Goal: Communication & Community: Answer question/provide support

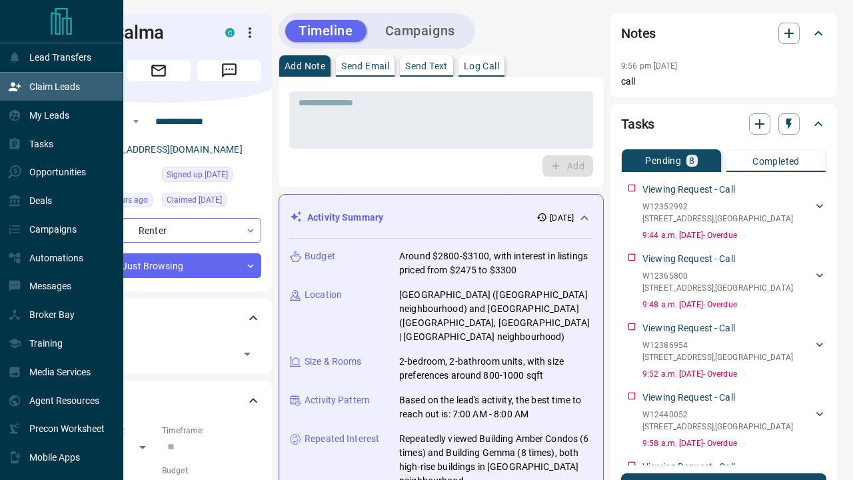
click at [75, 86] on p "Claim Leads" at bounding box center [54, 86] width 51 height 11
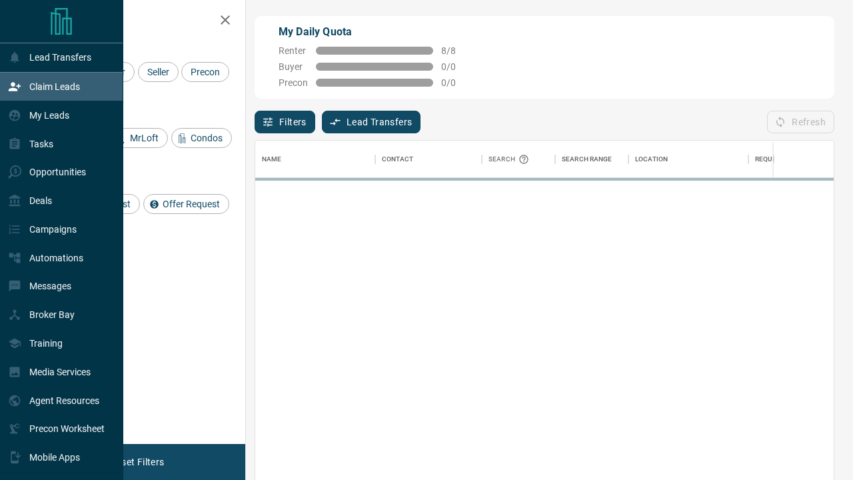
scroll to position [363, 579]
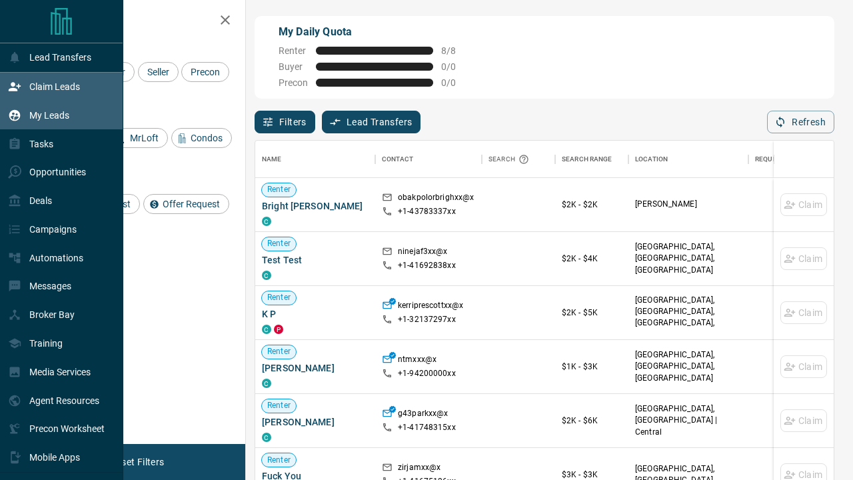
click at [63, 112] on p "My Leads" at bounding box center [49, 115] width 40 height 11
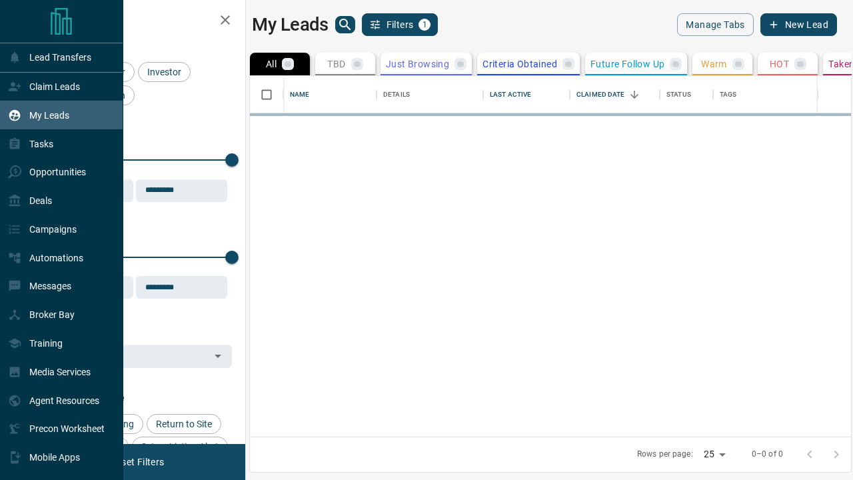
scroll to position [1, 1]
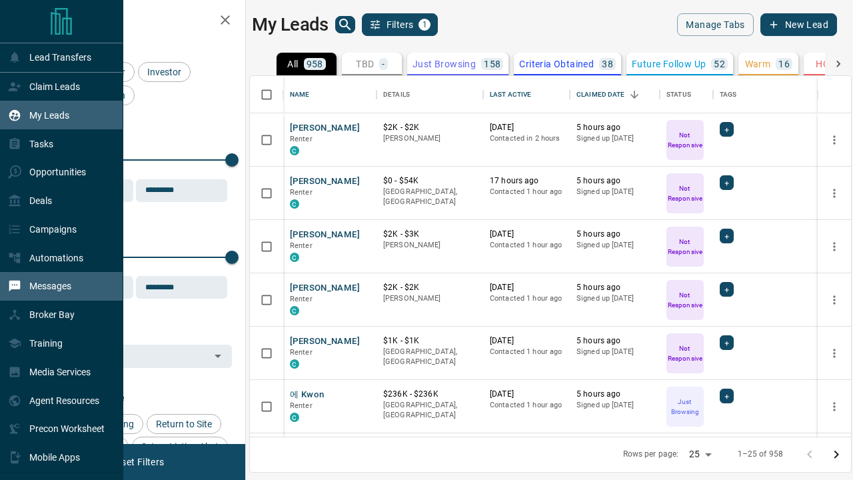
click at [55, 283] on p "Messages" at bounding box center [50, 286] width 42 height 11
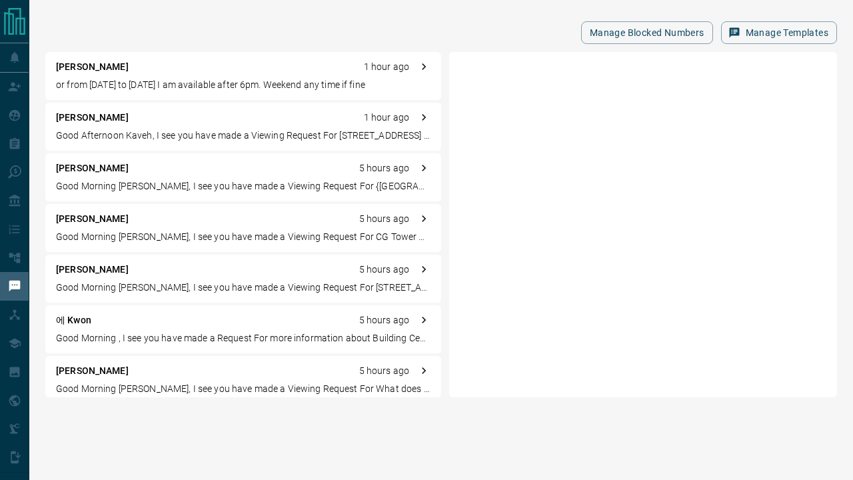
click at [265, 90] on p "or from [DATE] to [DATE] I am available after 6pm. Weekend any time if fine" at bounding box center [243, 85] width 375 height 14
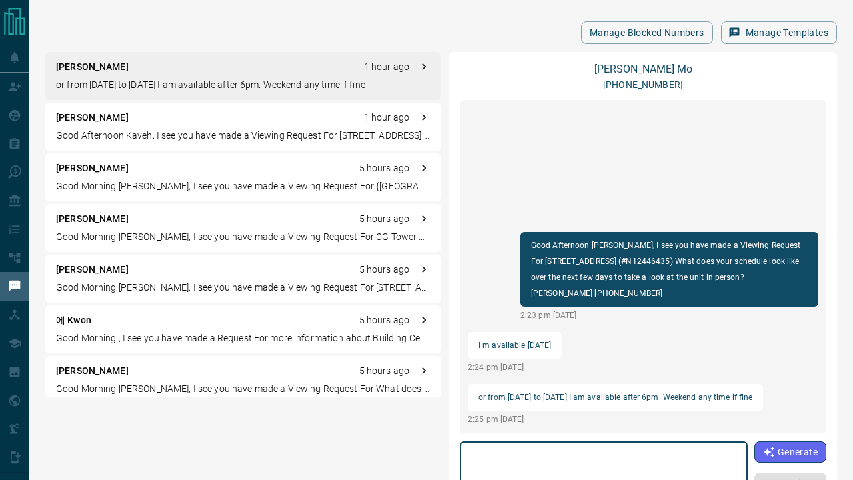
click at [480, 455] on textarea at bounding box center [603, 485] width 269 height 77
type textarea "*"
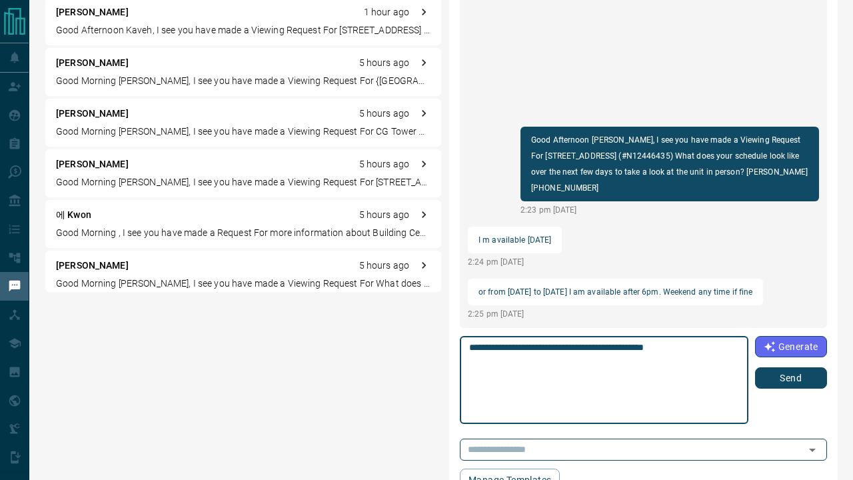
scroll to position [115, 0]
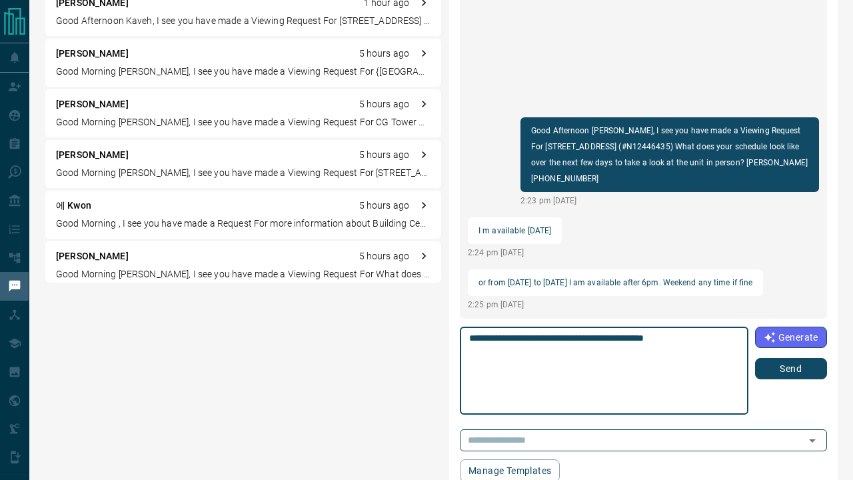
type textarea "**********"
click at [789, 363] on button "Send" at bounding box center [791, 368] width 72 height 21
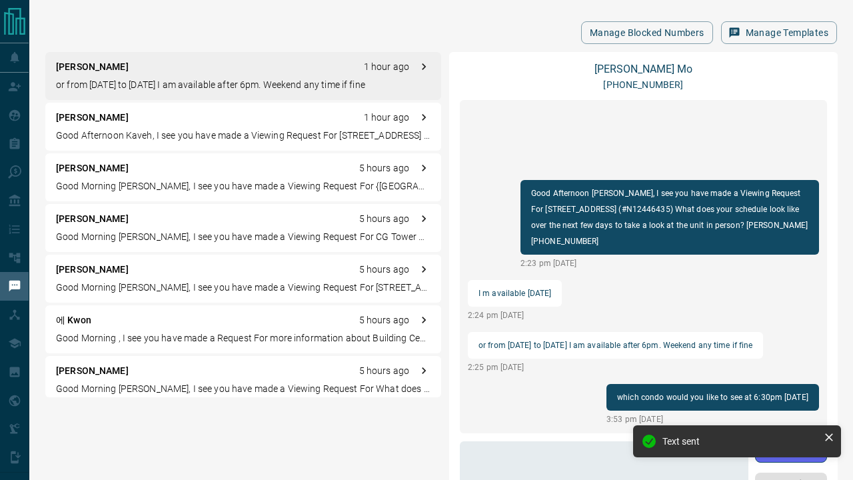
scroll to position [0, 0]
